Goal: Register for event/course

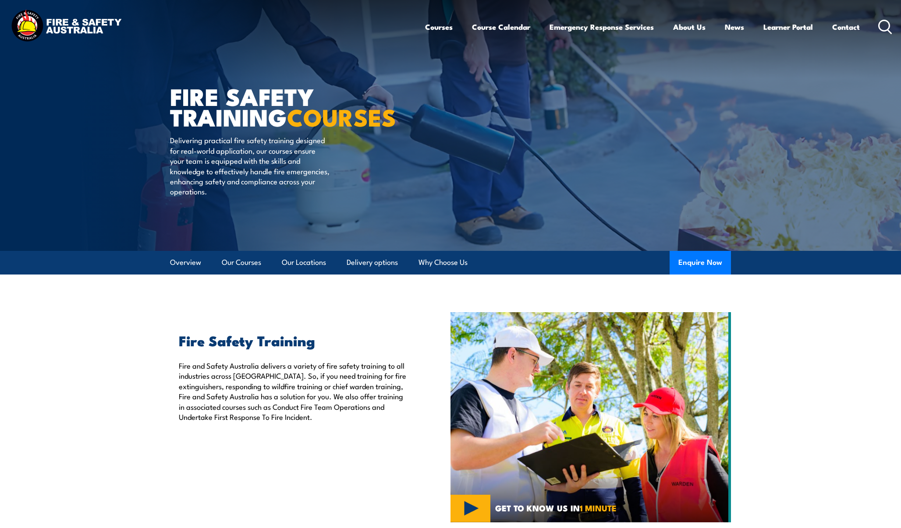
click at [250, 260] on link "Our Courses" at bounding box center [241, 262] width 39 height 23
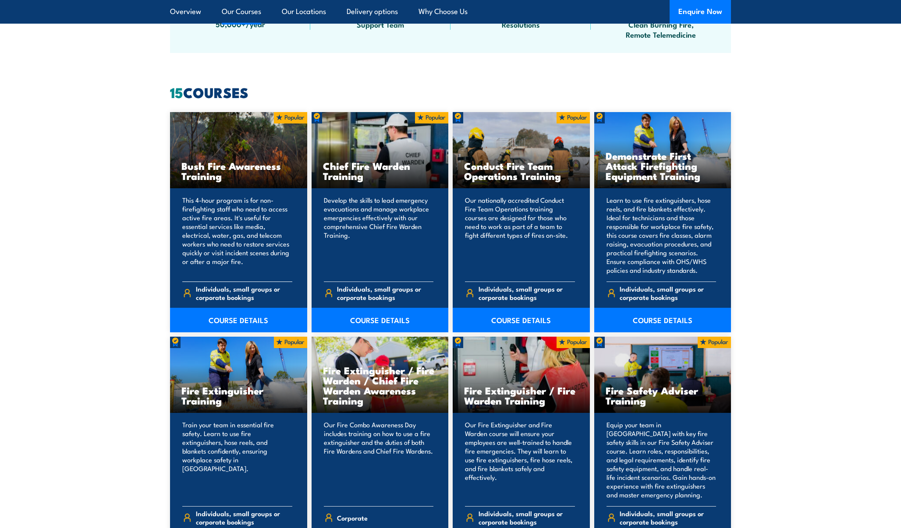
scroll to position [664, 0]
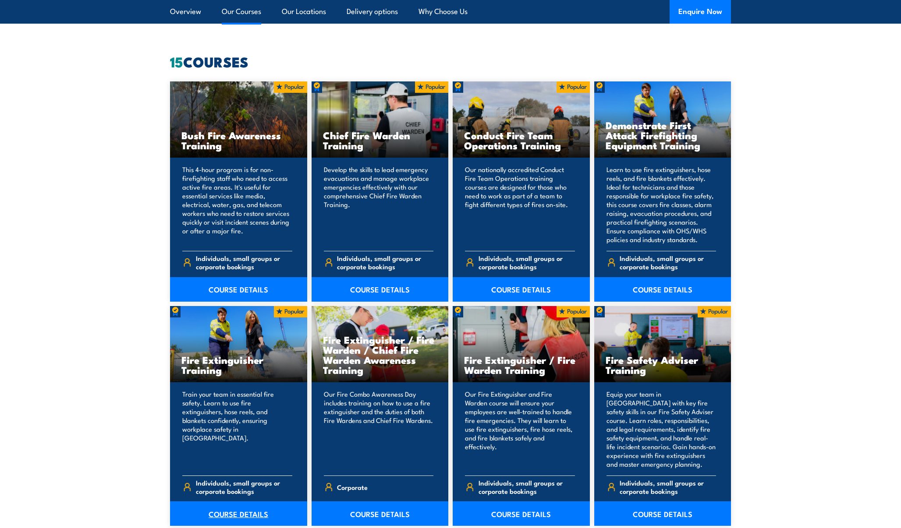
click at [238, 513] on link "COURSE DETAILS" at bounding box center [238, 514] width 137 height 25
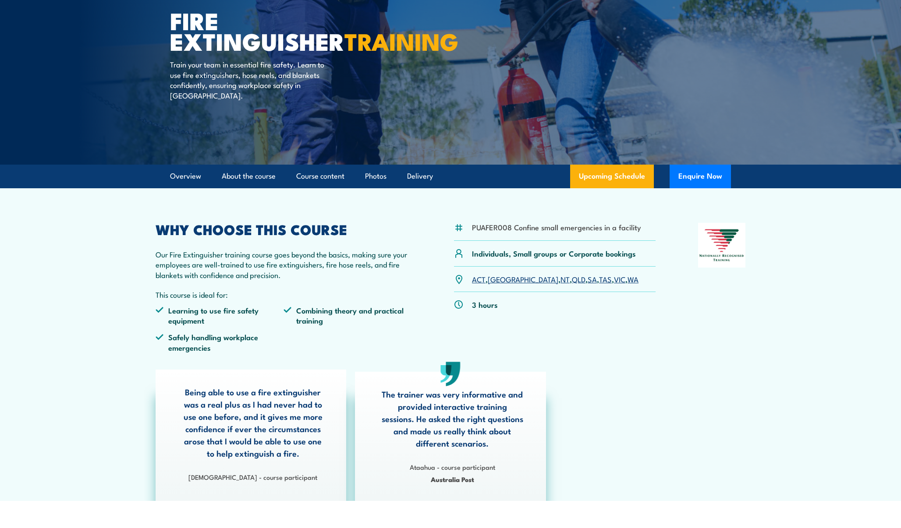
scroll to position [86, 0]
click at [588, 280] on link "SA" at bounding box center [592, 279] width 9 height 11
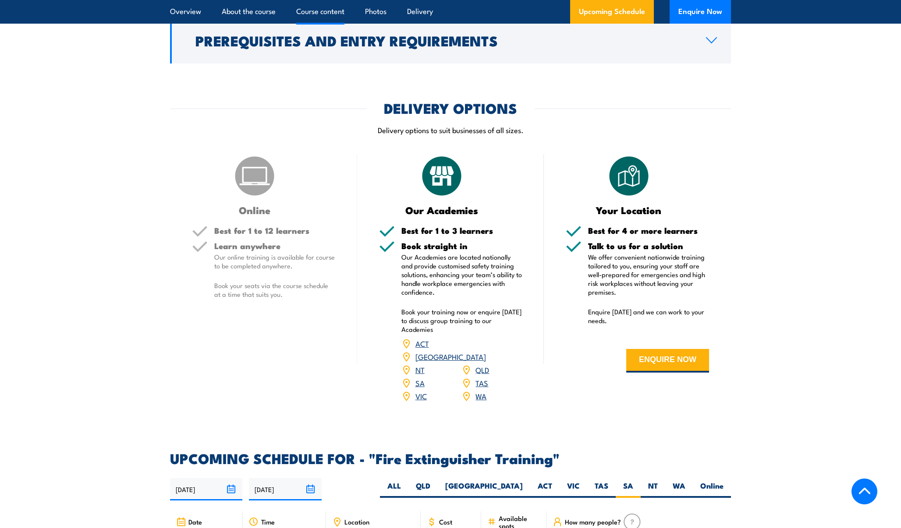
scroll to position [690, 0]
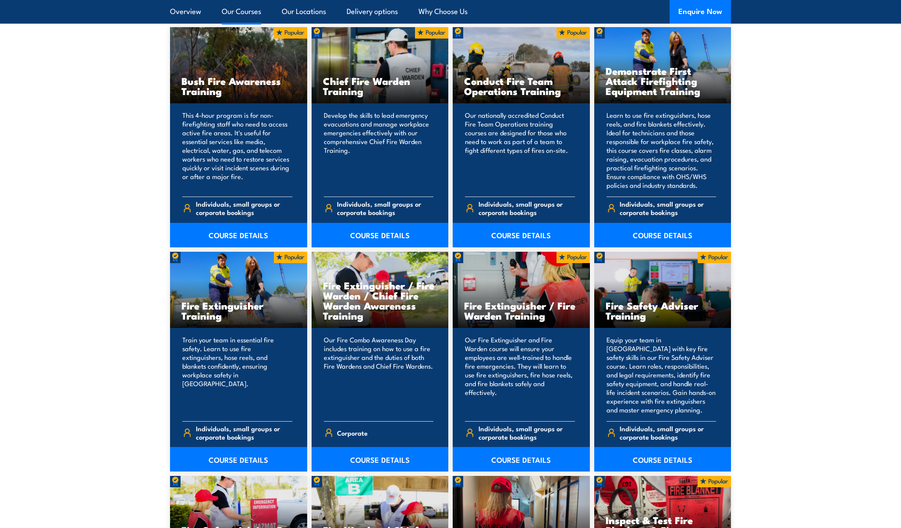
scroll to position [485, 0]
